Goal: Check status: Verify the current state of an ongoing process or item

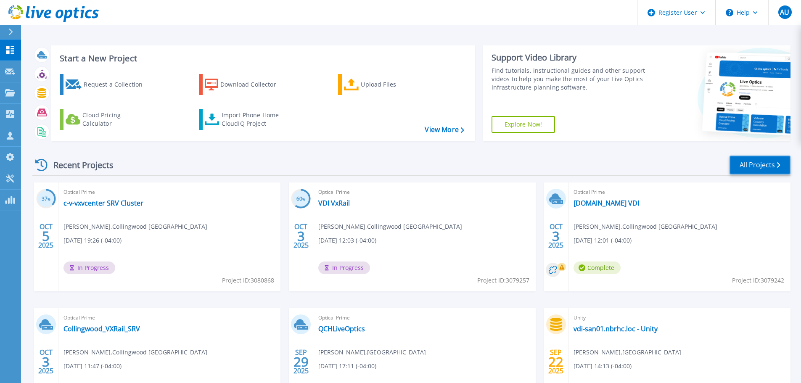
click at [751, 172] on link "All Projects" at bounding box center [760, 165] width 61 height 19
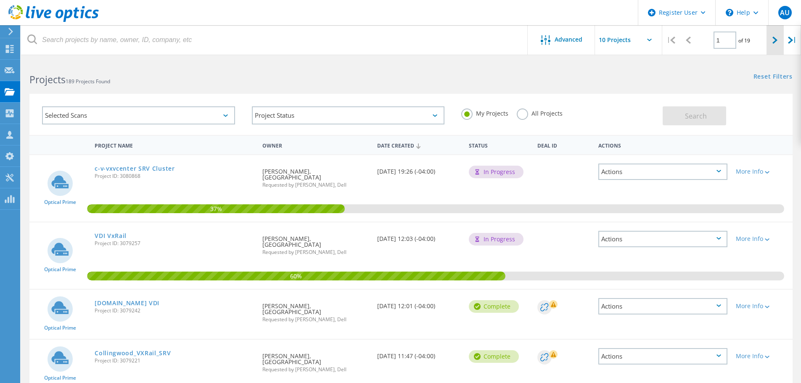
click at [774, 40] on icon at bounding box center [775, 40] width 5 height 7
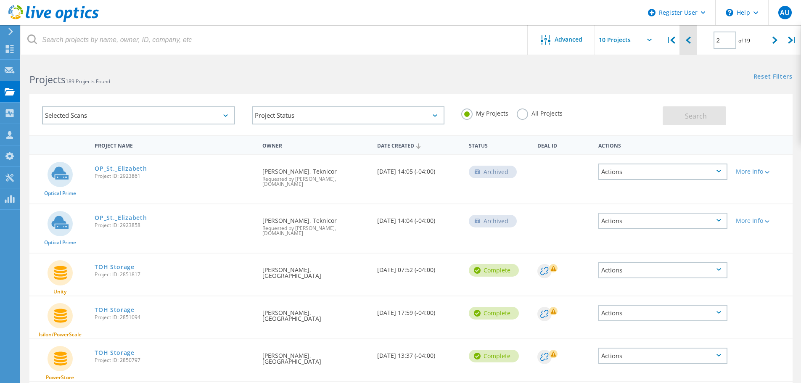
click at [689, 45] on div at bounding box center [688, 40] width 17 height 30
type input "1"
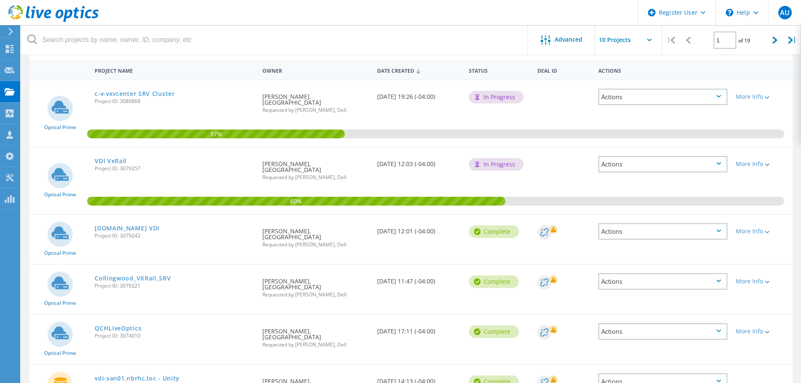
scroll to position [84, 0]
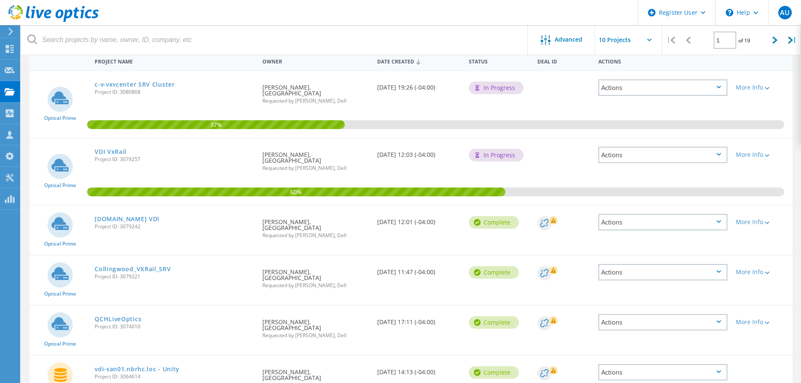
click at [299, 225] on div "Requested By Tim Shaw, Collingwood General & Marine Hospital Requested by Al Ur…" at bounding box center [315, 226] width 114 height 41
click at [150, 220] on link "c-v-vxvdivcenter.collingwood.cgmh.on.ca VDI" at bounding box center [127, 219] width 65 height 6
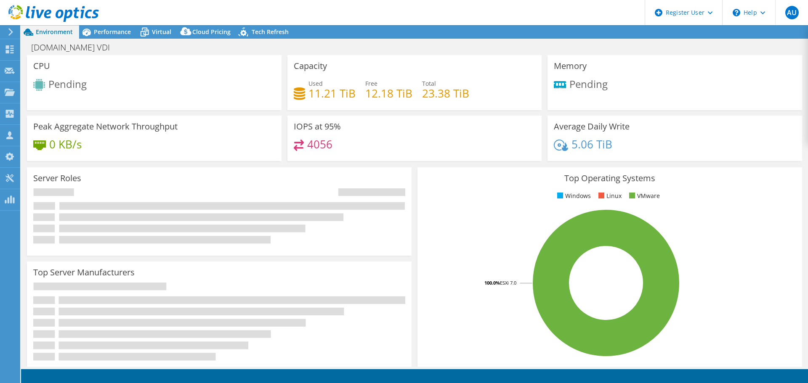
select select "USD"
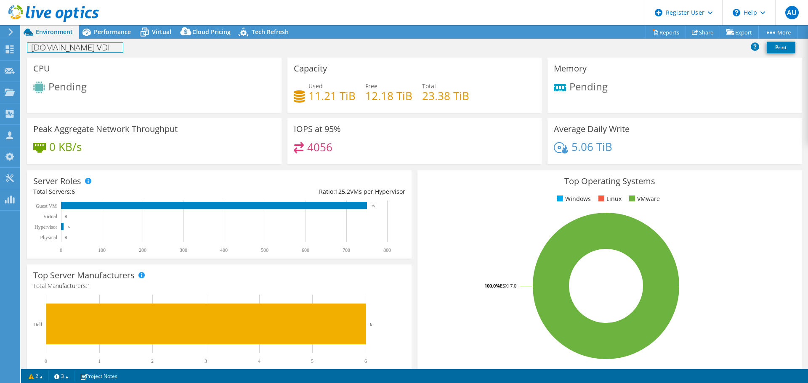
click at [123, 43] on h1 "[DOMAIN_NAME] VDI" at bounding box center [74, 47] width 95 height 9
click at [114, 41] on div "c-v-vxvdivcenter.collingwood.cgmh.on.ca VDI Print" at bounding box center [414, 48] width 787 height 16
click at [108, 35] on span "Performance" at bounding box center [112, 32] width 37 height 8
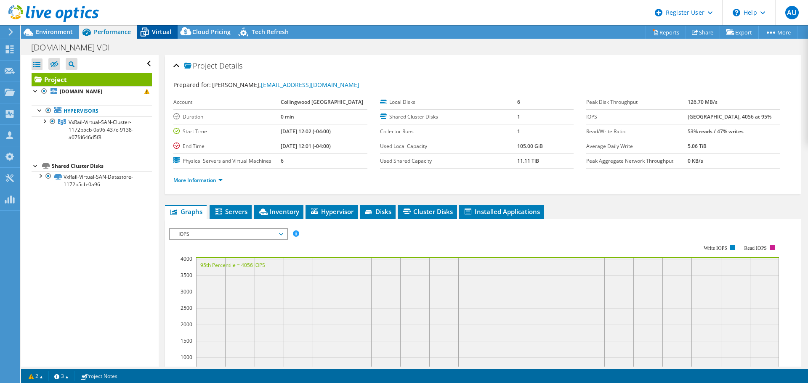
click at [163, 37] on div "Virtual" at bounding box center [157, 31] width 40 height 13
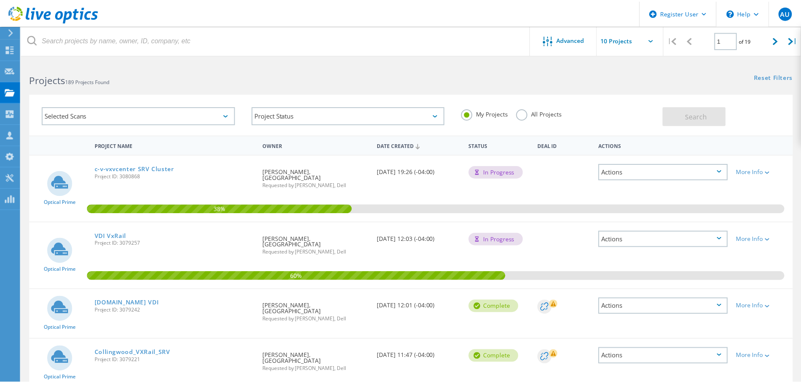
scroll to position [84, 0]
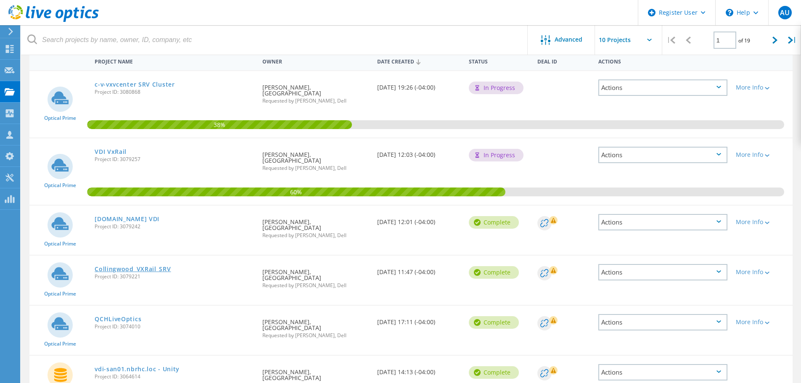
click at [137, 268] on link "Collingwood_VXRail_SRV" at bounding box center [133, 269] width 76 height 6
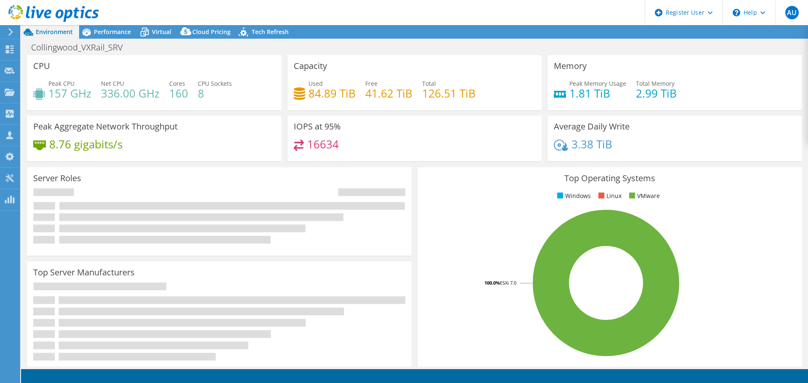
select select "USD"
